Goal: Task Accomplishment & Management: Manage account settings

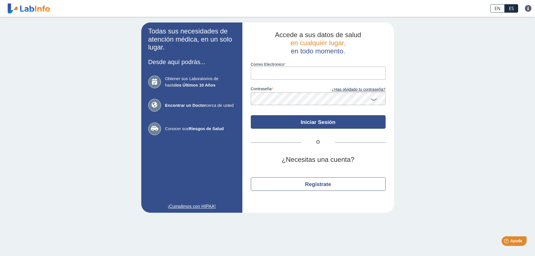
type input "[EMAIL_ADDRESS][DOMAIN_NAME]"
click at [303, 120] on button "Iniciar Sesión" at bounding box center [318, 121] width 135 height 13
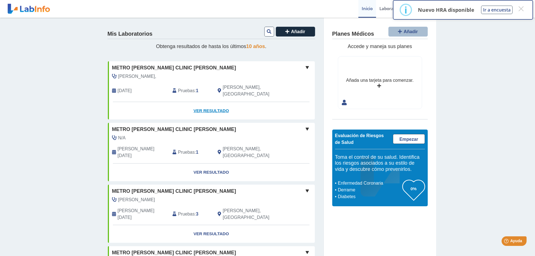
click at [212, 103] on link "Ver Resultado" at bounding box center [211, 111] width 207 height 18
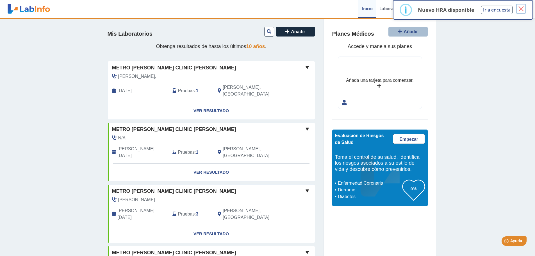
click at [522, 7] on button "×" at bounding box center [521, 9] width 10 height 10
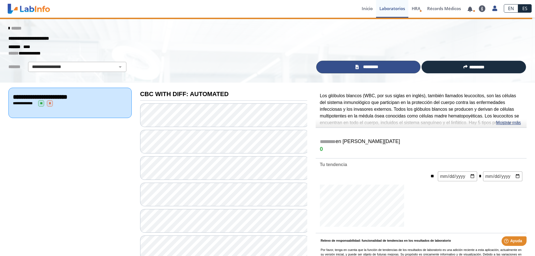
click at [378, 67] on span "*********" at bounding box center [370, 67] width 20 height 6
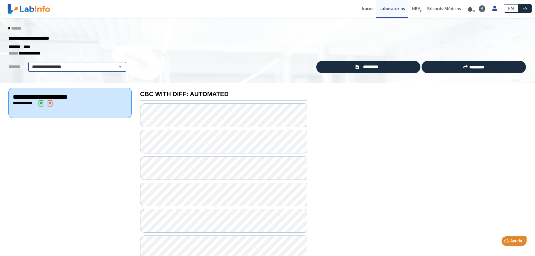
click at [116, 66] on select "**********" at bounding box center [77, 66] width 95 height 7
click at [109, 49] on div "******* ****" at bounding box center [267, 47] width 526 height 7
click at [8, 28] on icon at bounding box center [8, 28] width 1 height 4
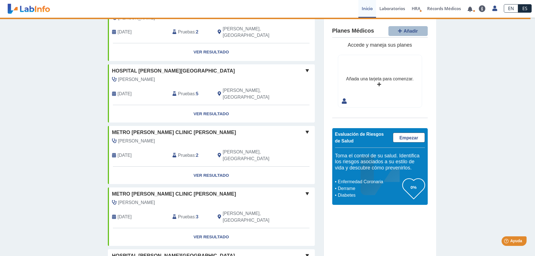
scroll to position [384, 0]
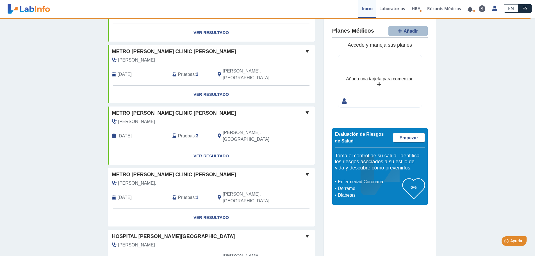
click at [193, 252] on div "Pruebas : 7" at bounding box center [190, 258] width 45 height 13
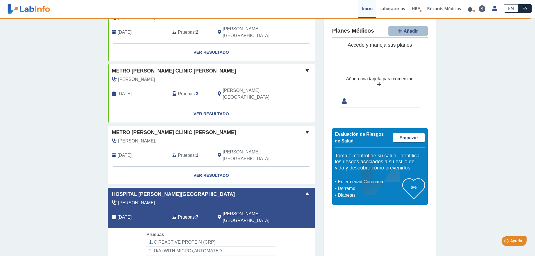
scroll to position [440, 0]
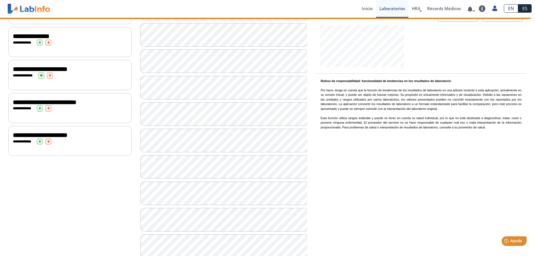
scroll to position [131, 0]
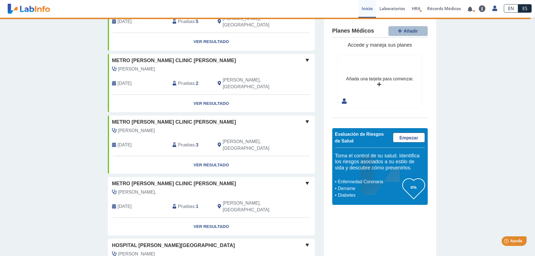
scroll to position [384, 0]
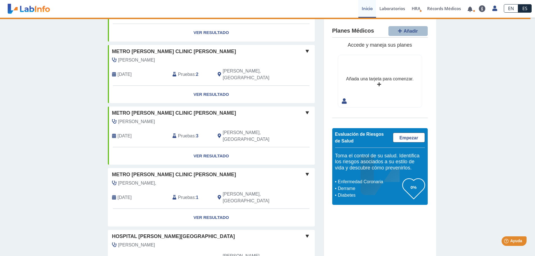
click at [182, 255] on span "Pruebas" at bounding box center [186, 259] width 17 height 7
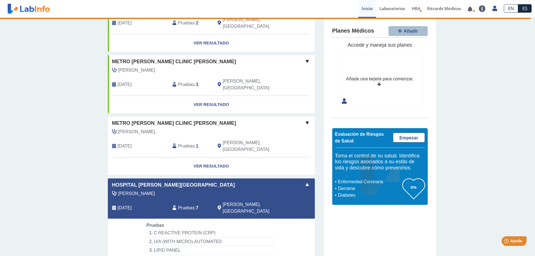
scroll to position [440, 0]
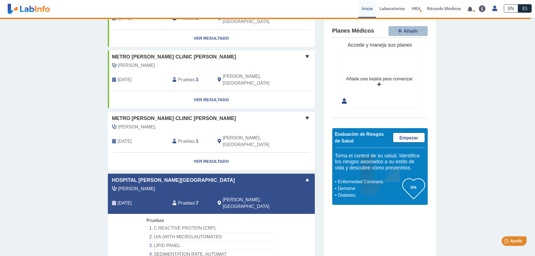
click at [183, 200] on span "Pruebas" at bounding box center [186, 203] width 17 height 7
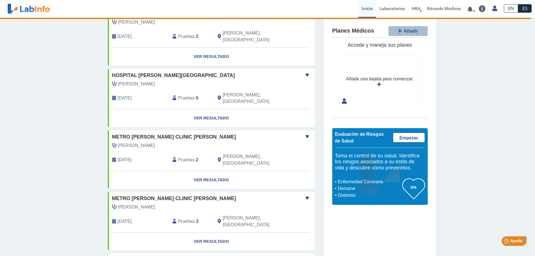
scroll to position [384, 0]
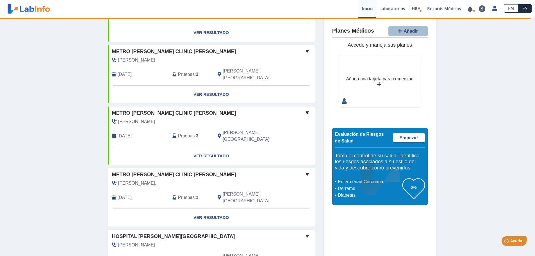
click at [183, 255] on span "Pruebas" at bounding box center [186, 259] width 17 height 7
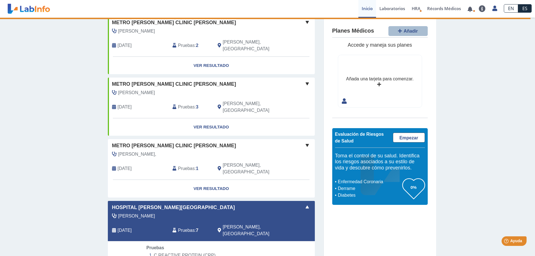
scroll to position [458, 0]
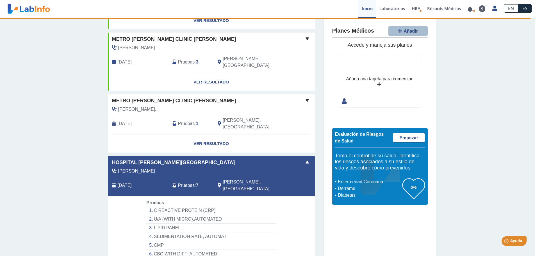
click at [151, 168] on span "[PERSON_NAME]" at bounding box center [136, 171] width 37 height 7
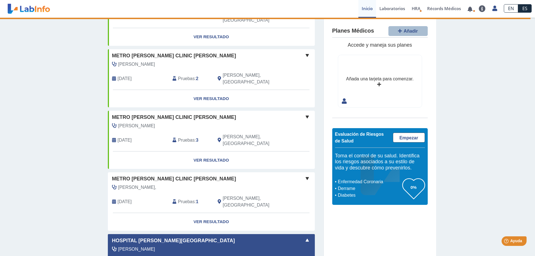
scroll to position [458, 0]
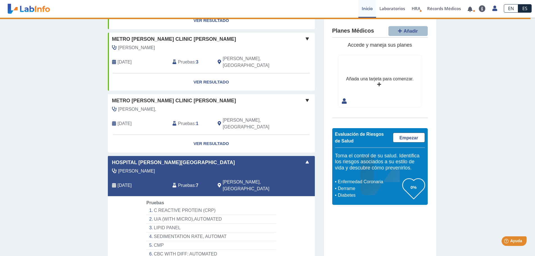
click at [189, 182] on span "Pruebas" at bounding box center [186, 185] width 17 height 7
click at [391, 9] on link "Laboratorios" at bounding box center [392, 9] width 32 height 18
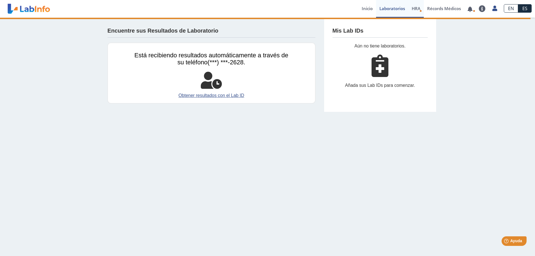
click at [414, 8] on span "HRA" at bounding box center [416, 9] width 9 height 6
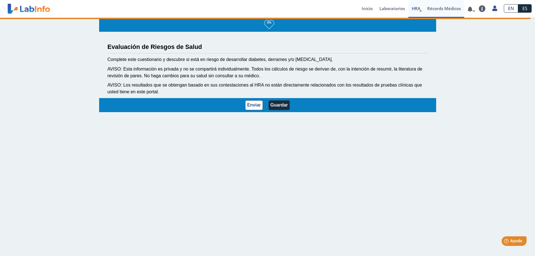
click at [444, 9] on link "Récords Médicos" at bounding box center [444, 9] width 40 height 18
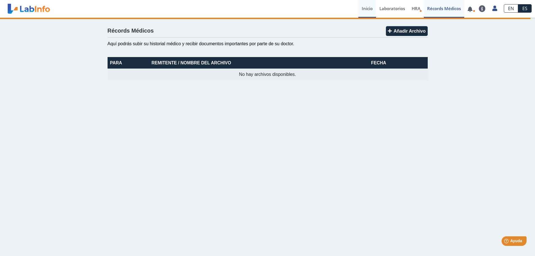
click at [369, 8] on link "Inicio" at bounding box center [367, 9] width 18 height 18
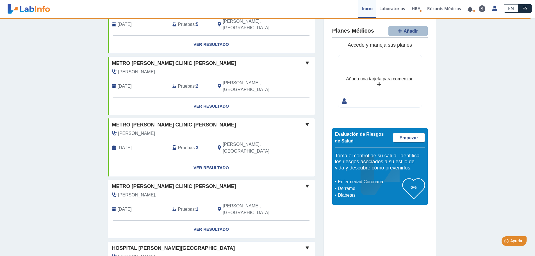
scroll to position [384, 0]
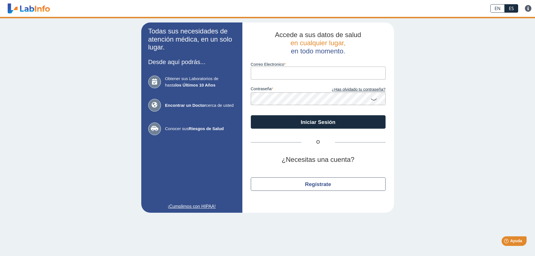
type input "[EMAIL_ADDRESS][DOMAIN_NAME]"
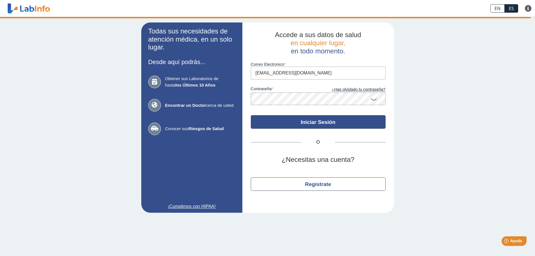
click at [316, 122] on button "Iniciar Sesión" at bounding box center [318, 121] width 135 height 13
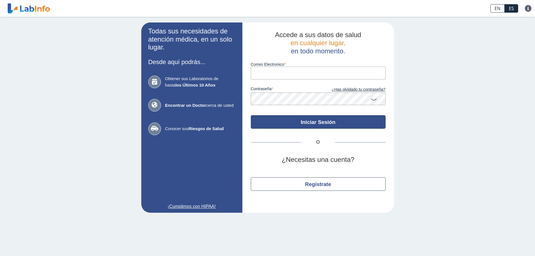
type input "[EMAIL_ADDRESS][DOMAIN_NAME]"
click at [314, 118] on button "Iniciar Sesión" at bounding box center [318, 121] width 135 height 13
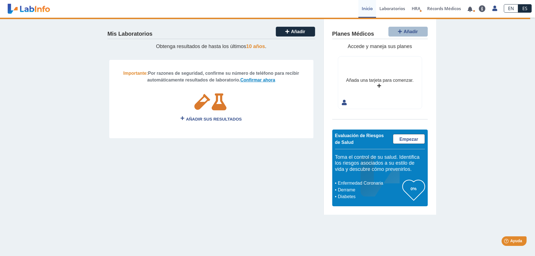
click at [267, 79] on link "Confirmar ahora" at bounding box center [257, 79] width 35 height 5
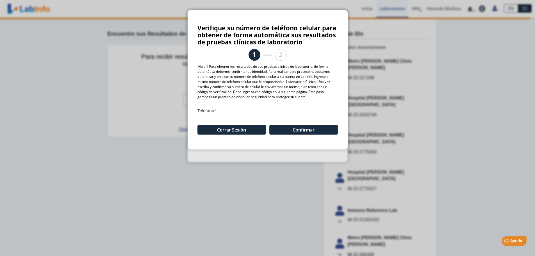
click at [213, 111] on label "Teléfono" at bounding box center [267, 110] width 140 height 5
click at [213, 115] on input "(787) 247-2628" at bounding box center [267, 121] width 140 height 13
click at [215, 110] on label "Teléfono" at bounding box center [267, 110] width 140 height 5
click at [215, 115] on input "(787) 247-2628" at bounding box center [267, 121] width 140 height 13
click at [290, 130] on button "Confirmar" at bounding box center [303, 130] width 68 height 10
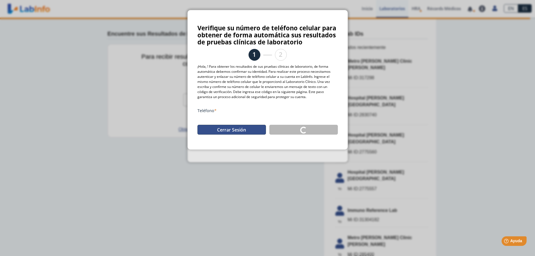
click at [227, 130] on button "Cerrar Sesión" at bounding box center [231, 130] width 68 height 10
